Goal: Navigation & Orientation: Find specific page/section

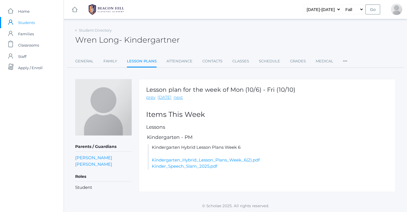
click at [32, 23] on span "Students" at bounding box center [26, 22] width 17 height 11
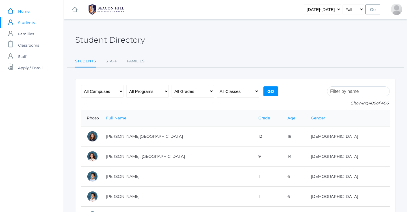
click at [30, 14] on link "icons/ui/navigation/home Created with Sketch. Home" at bounding box center [32, 11] width 64 height 11
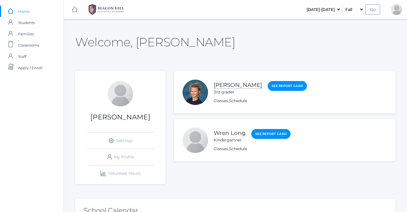
click at [226, 85] on link "[PERSON_NAME]" at bounding box center [238, 85] width 48 height 7
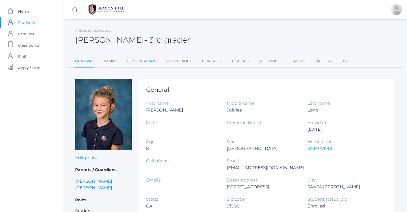
click at [147, 66] on link "Lesson Plans" at bounding box center [141, 61] width 29 height 11
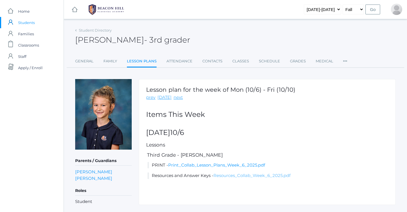
click at [230, 174] on link "Resources_Collab_Week_6_2025.pdf" at bounding box center [251, 175] width 77 height 5
